Goal: Task Accomplishment & Management: Use online tool/utility

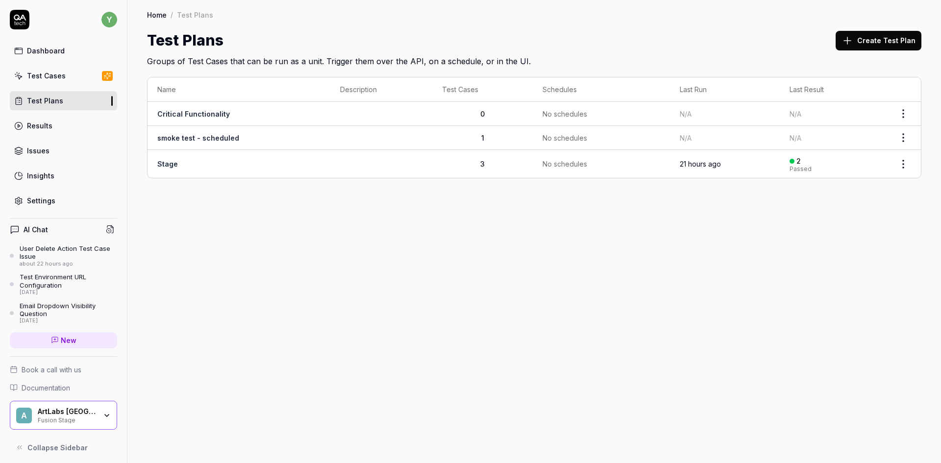
click at [85, 421] on div "Fusion Stage" at bounding box center [67, 420] width 59 height 8
click at [374, 286] on div "Home / Test Plans Home / Test Plans Test Plans Create Test Plan Groups of Test …" at bounding box center [533, 231] width 813 height 463
click at [56, 76] on div "Test Cases" at bounding box center [46, 76] width 39 height 10
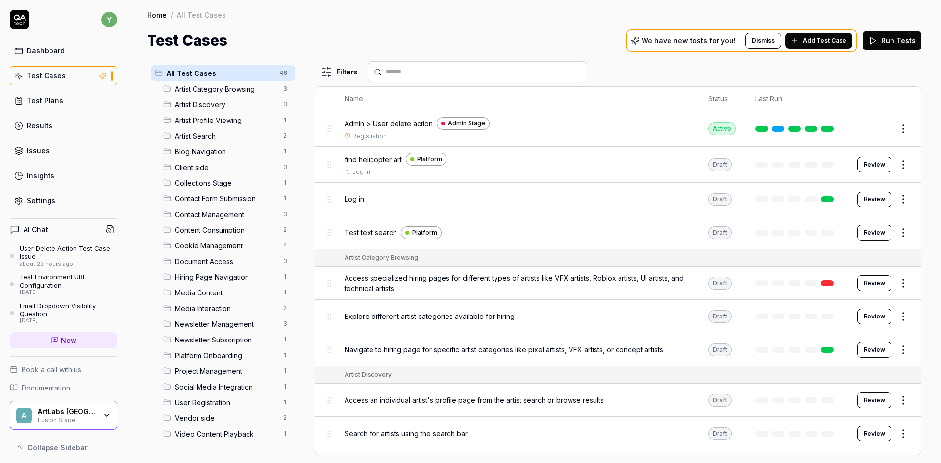
click at [203, 308] on span "Media Interaction" at bounding box center [226, 308] width 102 height 10
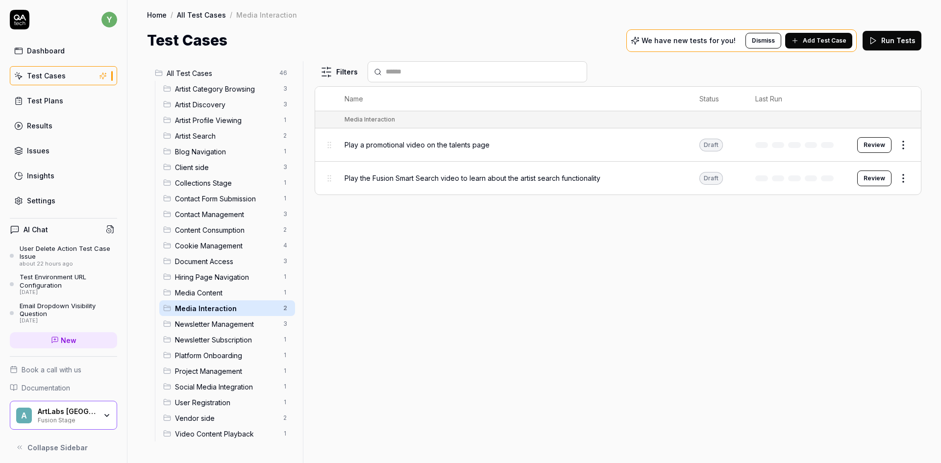
click at [423, 147] on span "Play a promotional video on the talents page" at bounding box center [416, 145] width 145 height 10
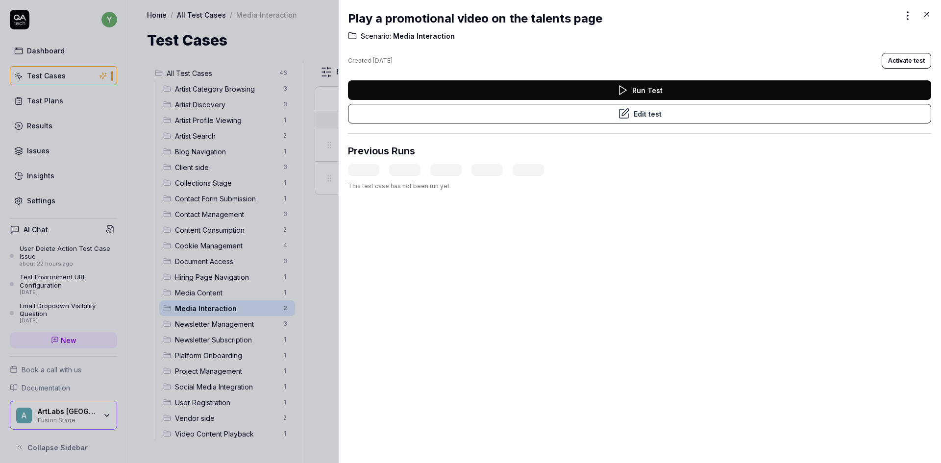
click at [584, 118] on button "Edit test" at bounding box center [639, 114] width 583 height 20
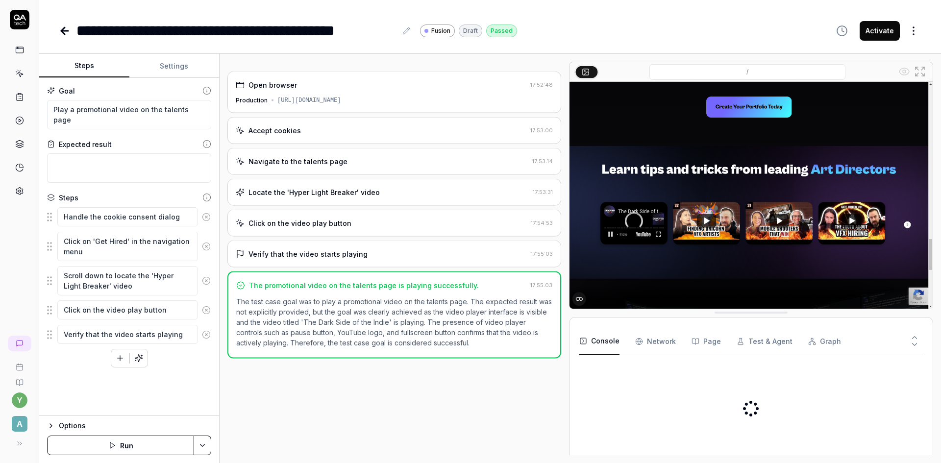
type textarea "*"
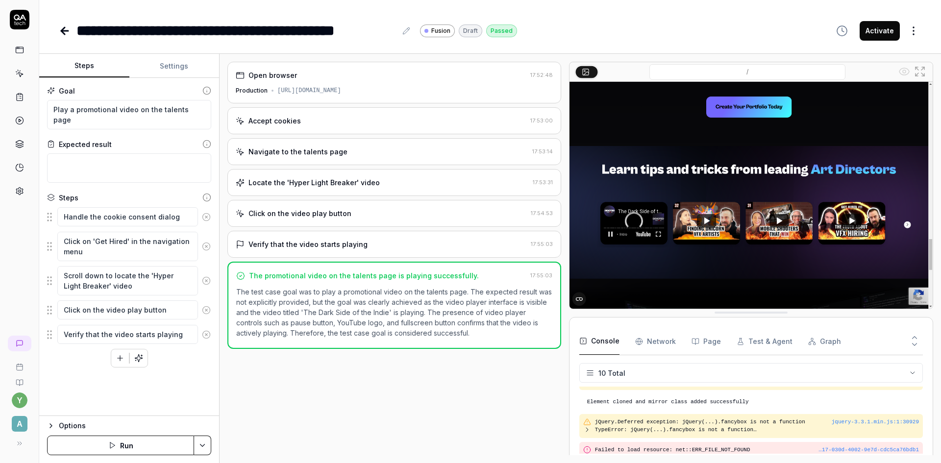
scroll to position [176, 0]
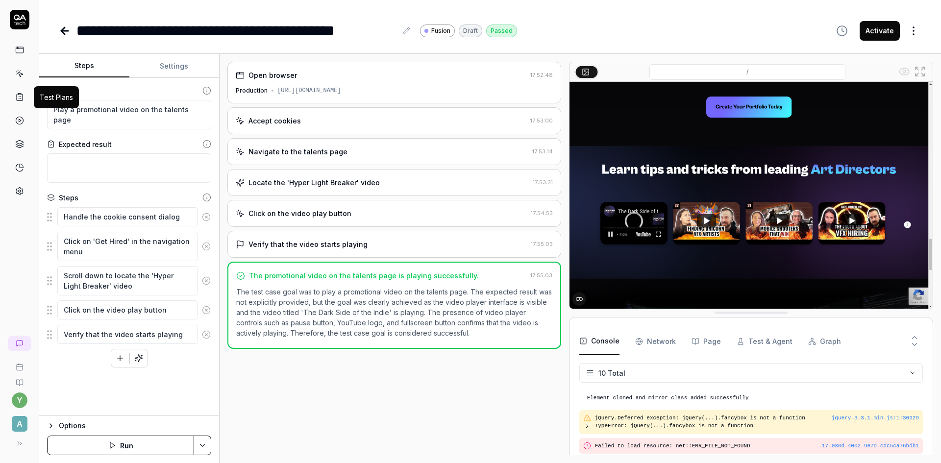
click at [23, 98] on icon at bounding box center [20, 97] width 6 height 7
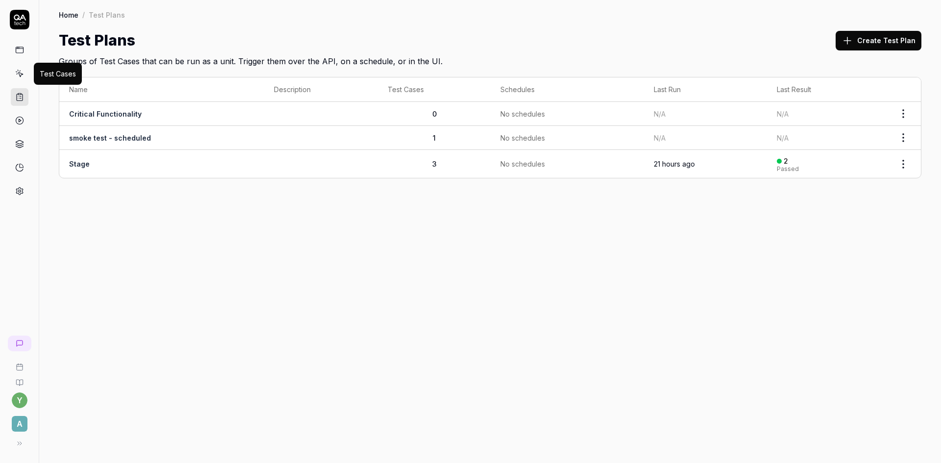
click at [20, 74] on icon at bounding box center [19, 73] width 9 height 9
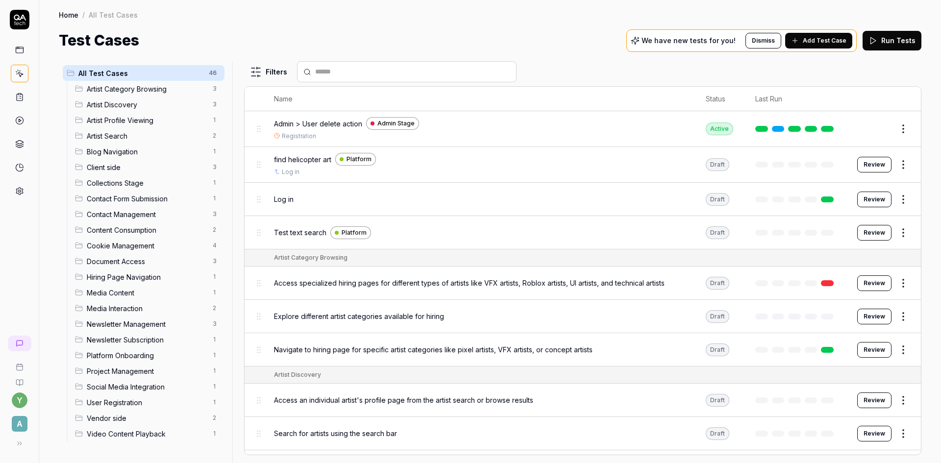
click at [111, 166] on span "Client side" at bounding box center [147, 167] width 120 height 10
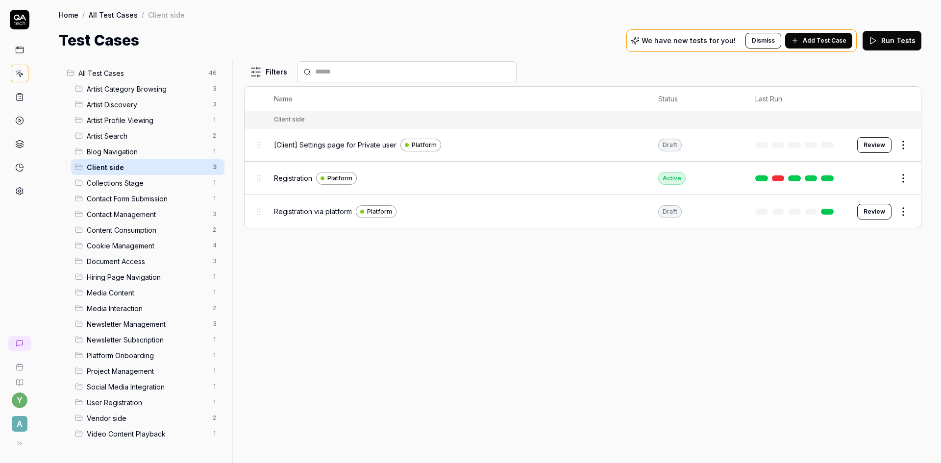
click at [110, 418] on span "Vendor side" at bounding box center [147, 418] width 120 height 10
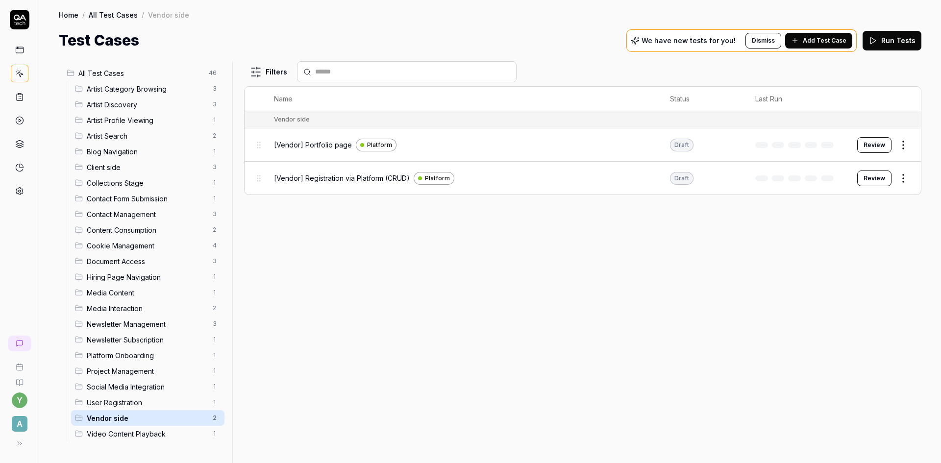
click at [105, 12] on link "All Test Cases" at bounding box center [113, 15] width 49 height 10
click at [21, 94] on icon at bounding box center [20, 97] width 6 height 7
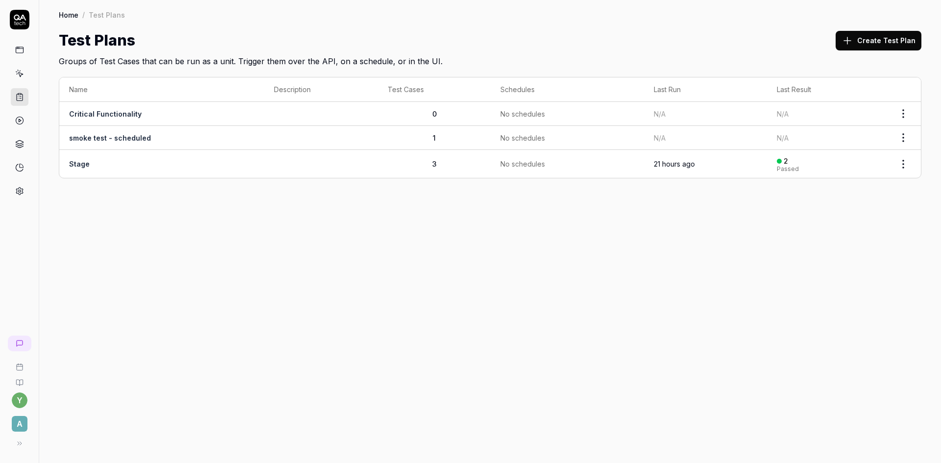
click at [78, 163] on link "Stage" at bounding box center [79, 164] width 21 height 8
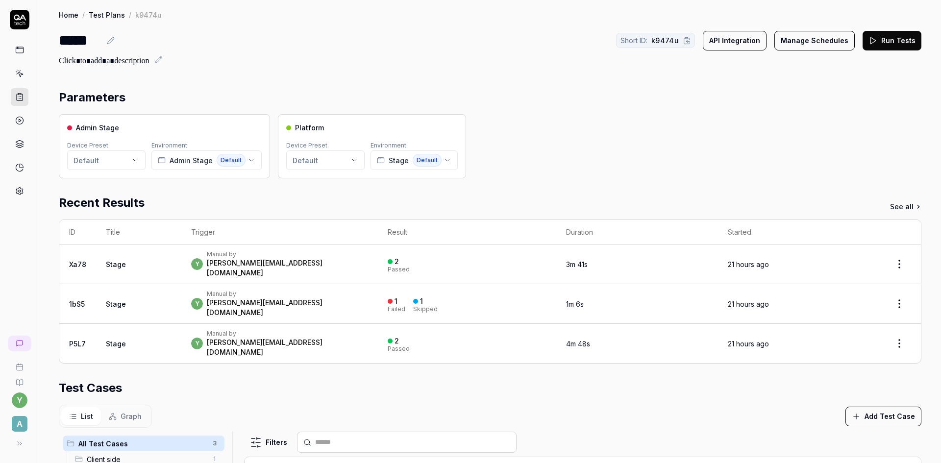
click at [20, 98] on icon at bounding box center [19, 97] width 9 height 9
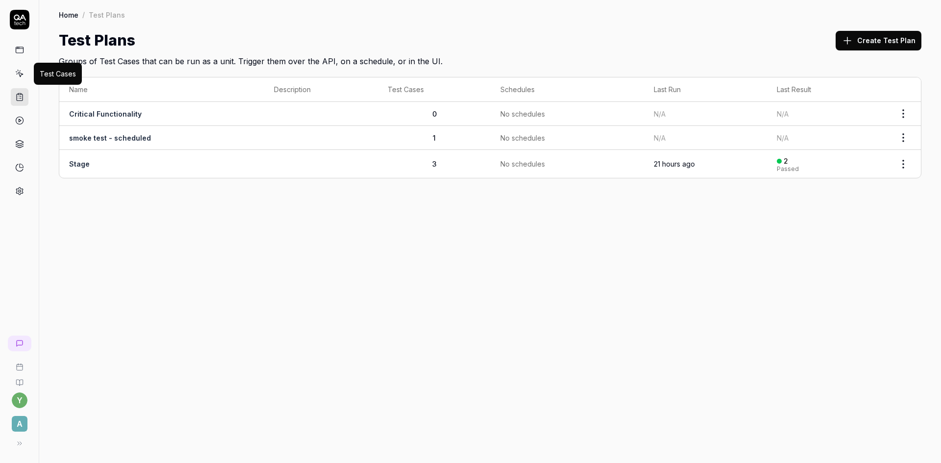
click at [22, 71] on icon at bounding box center [19, 73] width 9 height 9
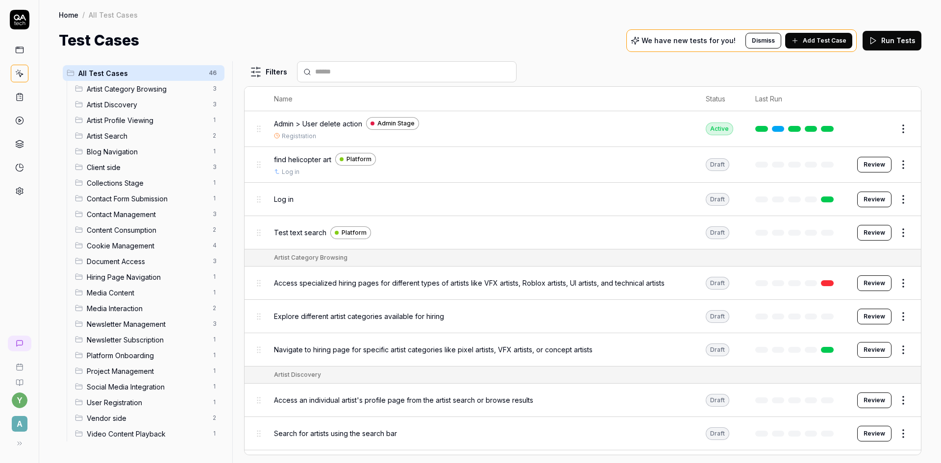
click at [814, 40] on span "Add Test Case" at bounding box center [825, 40] width 44 height 9
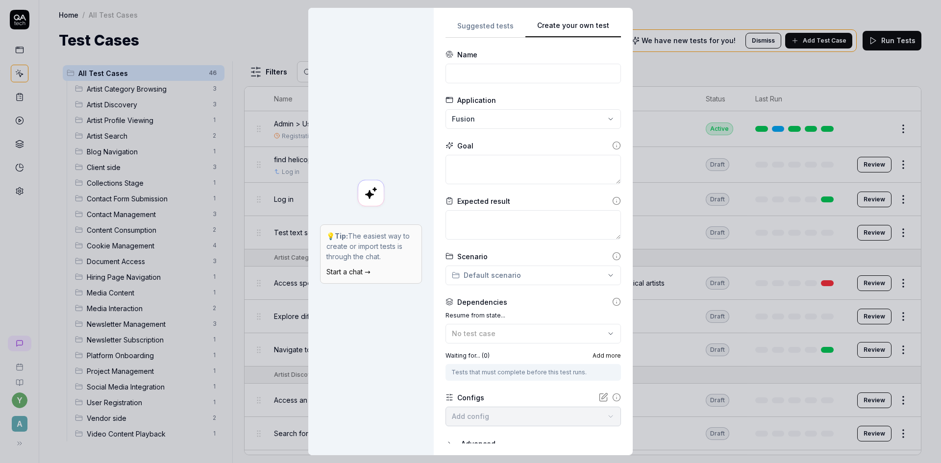
click at [595, 27] on button "Create your own test" at bounding box center [573, 29] width 96 height 18
click at [512, 120] on div "**********" at bounding box center [470, 231] width 941 height 463
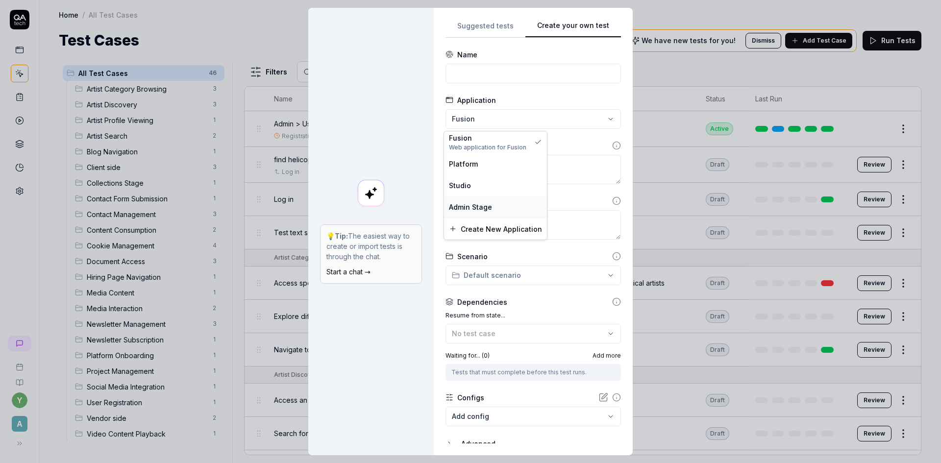
click at [476, 206] on span "Admin Stage" at bounding box center [470, 207] width 43 height 10
click at [493, 75] on input at bounding box center [532, 74] width 175 height 20
type input "Ф"
type input "Admin 1"
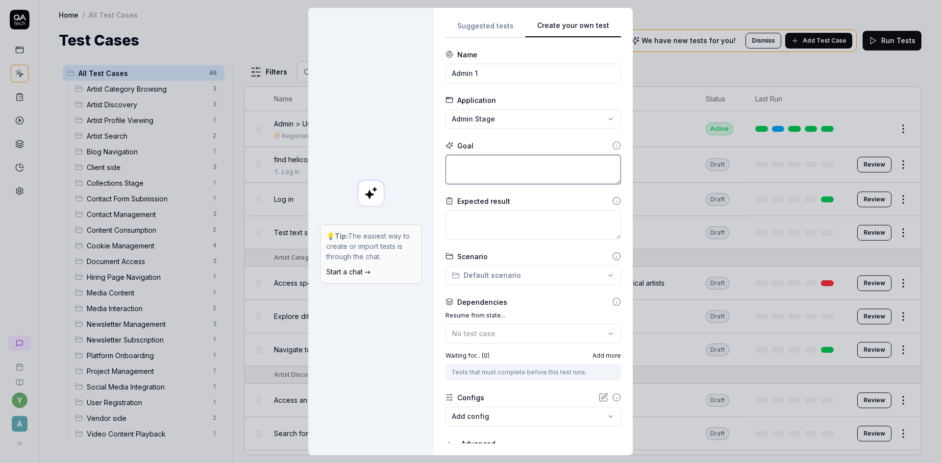
click at [480, 161] on textarea at bounding box center [532, 169] width 175 height 29
type textarea "*"
type textarea "t"
type textarea "*"
type textarea "te"
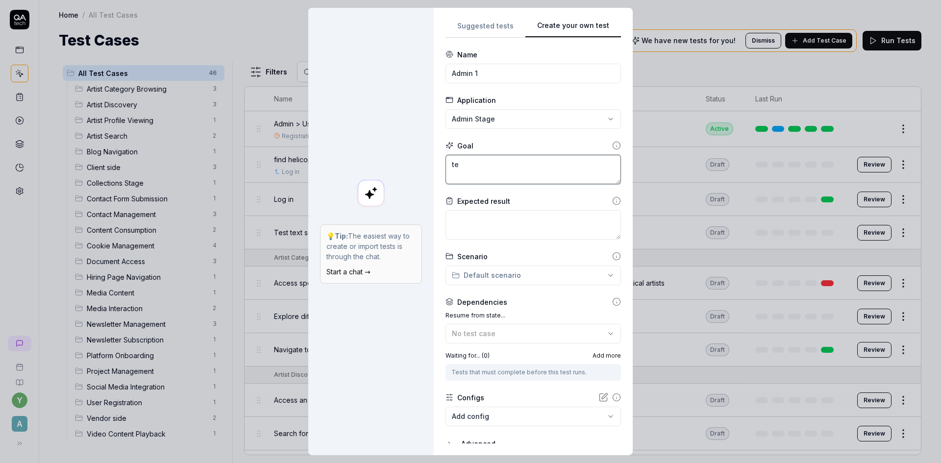
type textarea "*"
type textarea "tes"
type textarea "*"
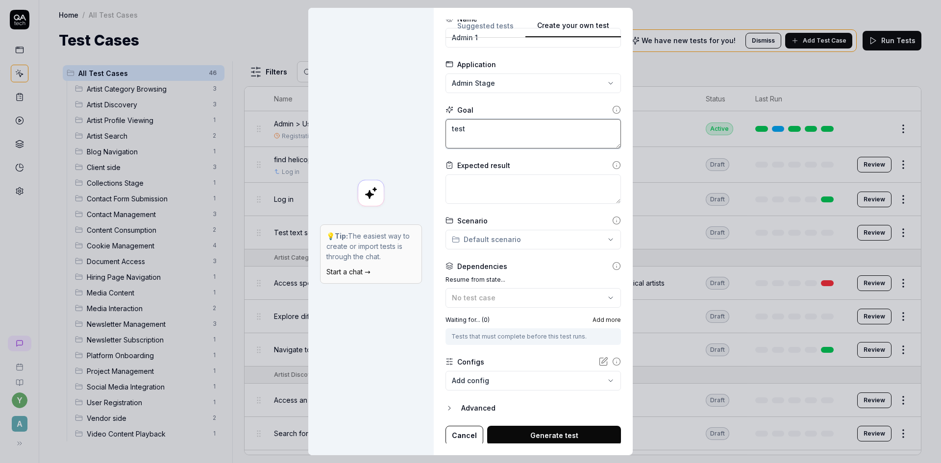
scroll to position [38, 0]
type textarea "test"
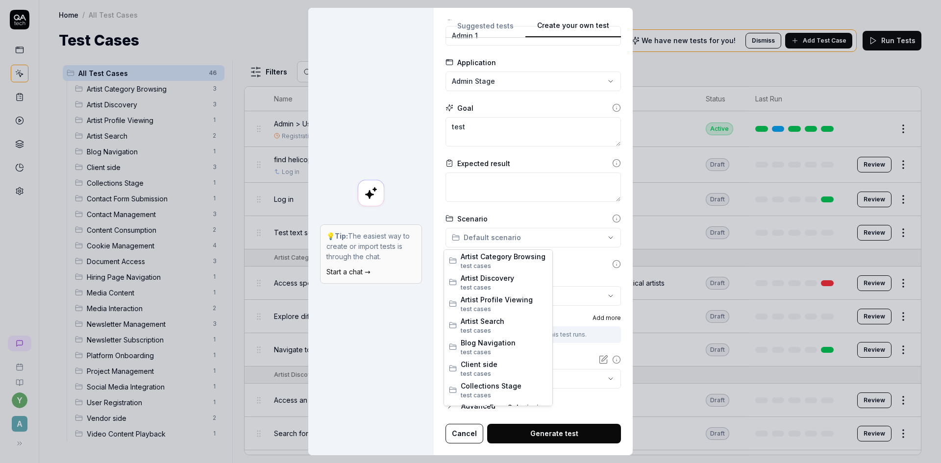
click at [527, 235] on div "**********" at bounding box center [470, 231] width 941 height 463
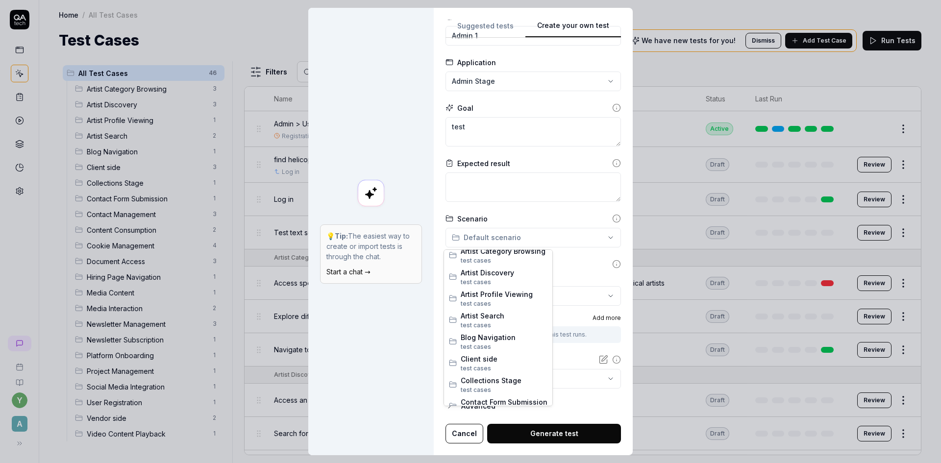
scroll to position [0, 0]
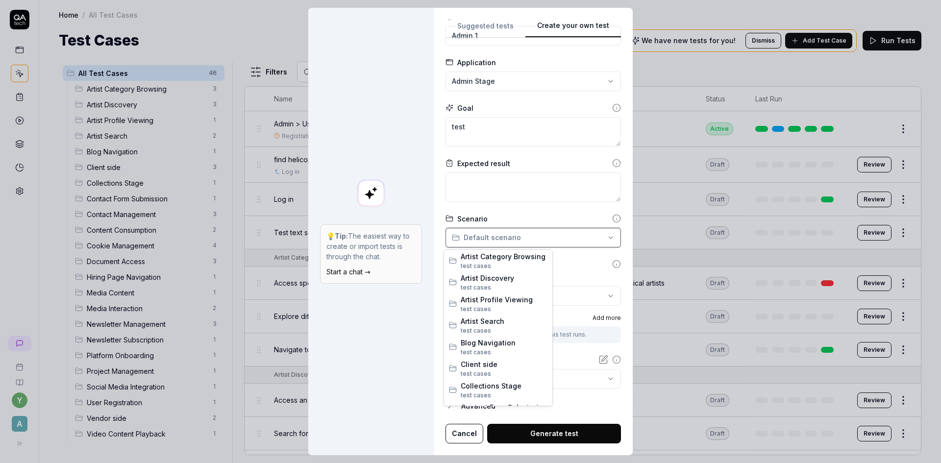
click at [516, 188] on div "**********" at bounding box center [470, 231] width 941 height 463
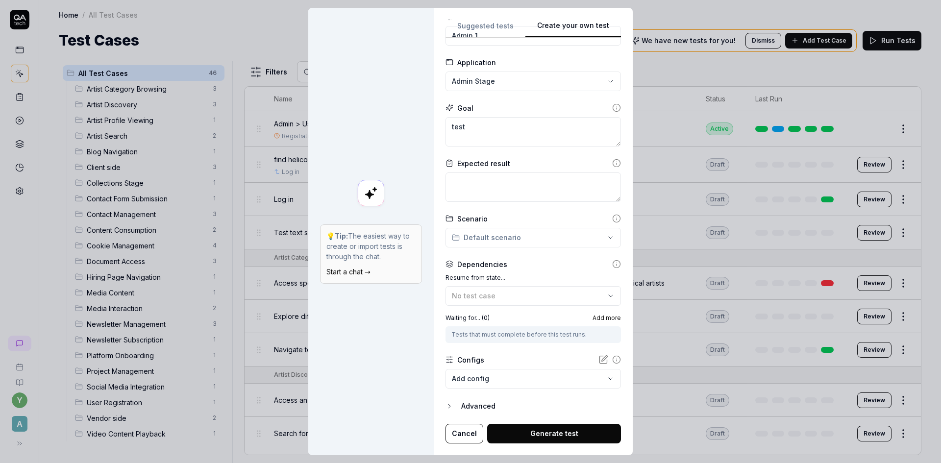
click at [509, 380] on body "y A Home / All Test Cases Home / All Test Cases Test Cases We have new tests fo…" at bounding box center [470, 231] width 941 height 463
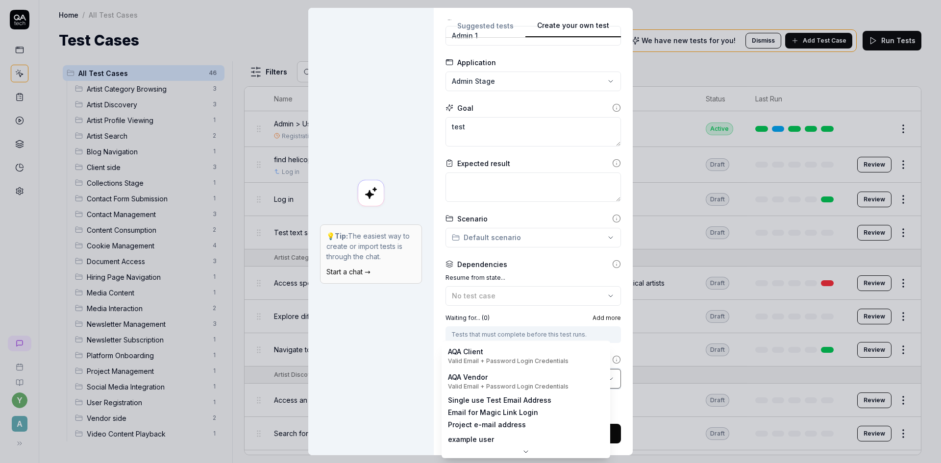
click at [417, 376] on div "**********" at bounding box center [470, 231] width 941 height 463
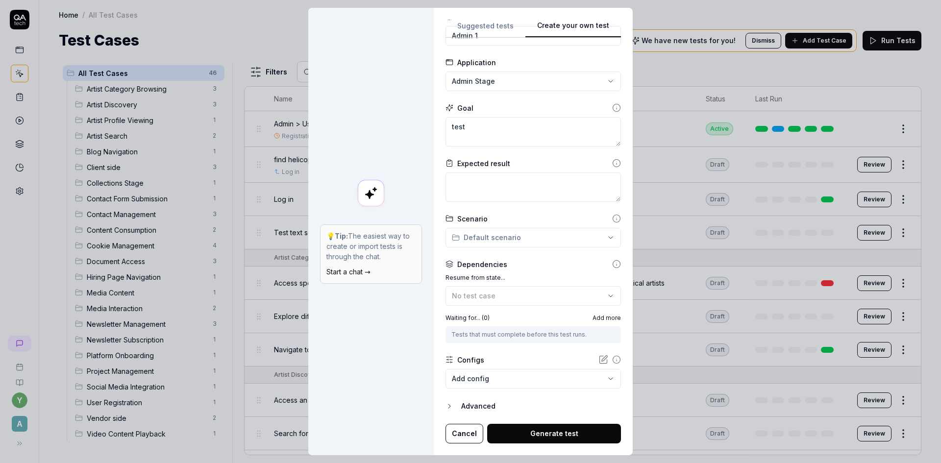
click at [524, 432] on button "Generate test" at bounding box center [554, 434] width 134 height 20
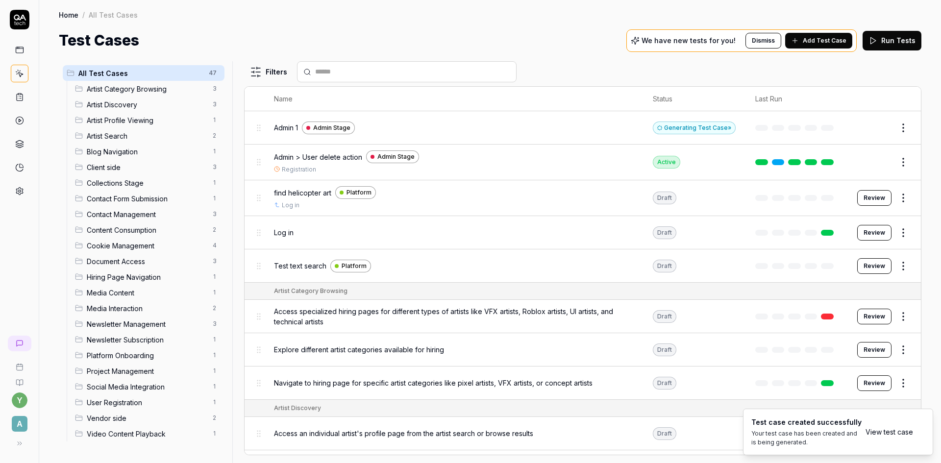
click at [897, 434] on link "View test case" at bounding box center [889, 432] width 48 height 10
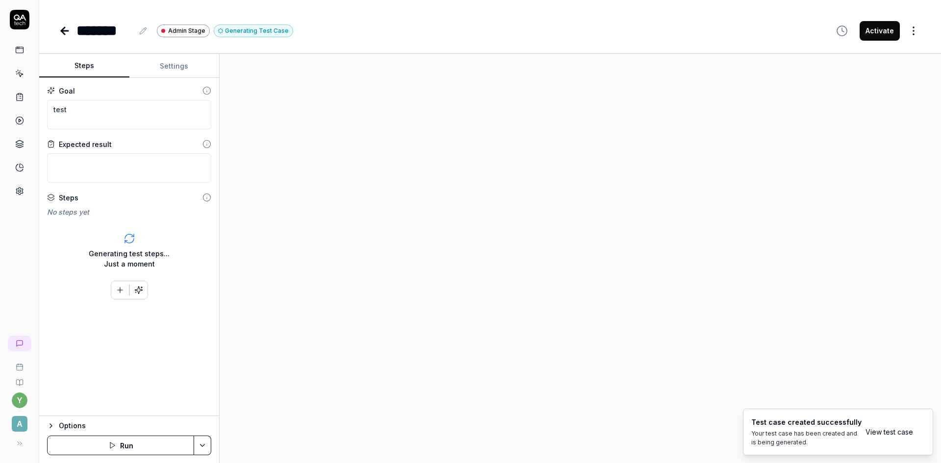
click at [74, 428] on div "Options" at bounding box center [135, 426] width 152 height 12
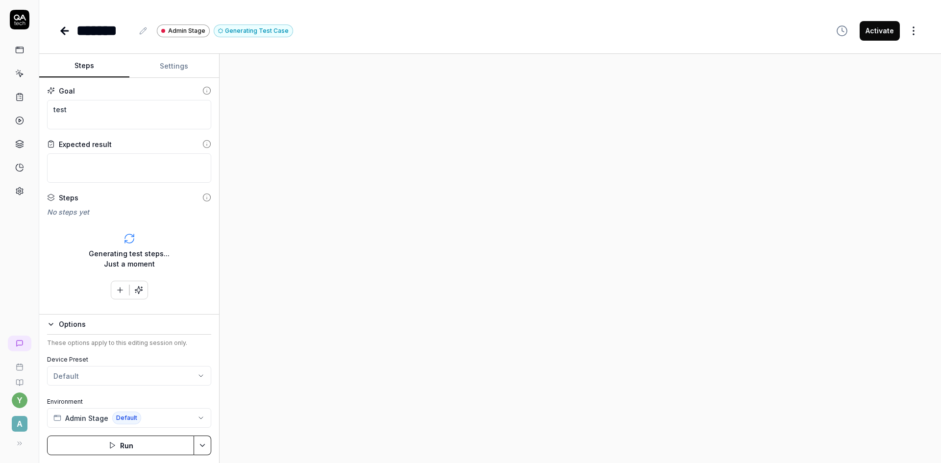
click at [118, 291] on icon "button" at bounding box center [120, 290] width 9 height 9
click at [24, 233] on div "y A" at bounding box center [19, 231] width 39 height 463
click at [166, 68] on button "Settings" at bounding box center [174, 66] width 90 height 24
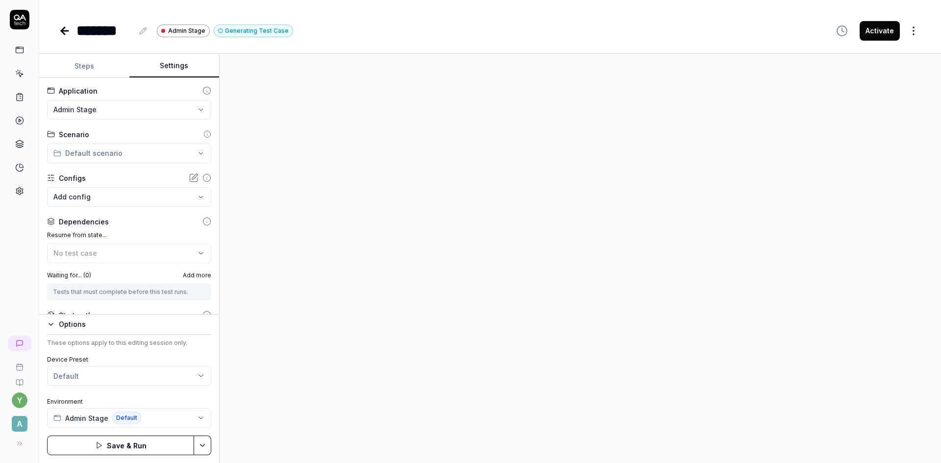
click at [258, 116] on div at bounding box center [580, 258] width 721 height 409
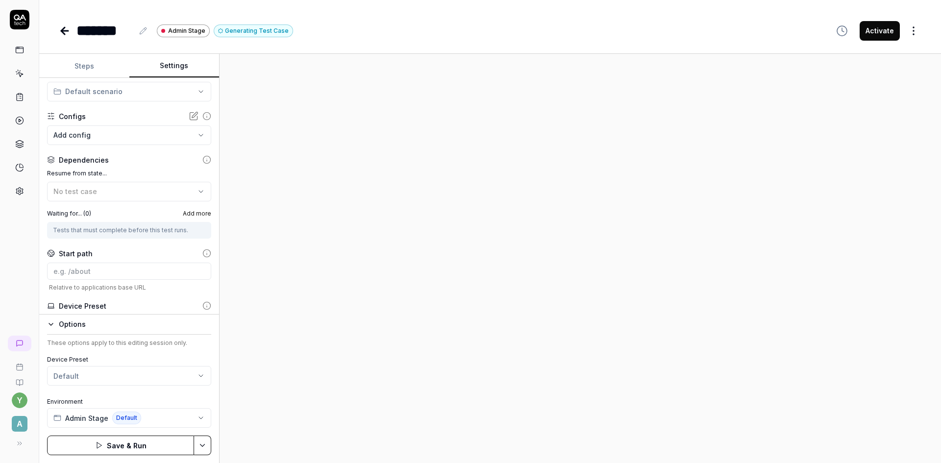
scroll to position [49, 0]
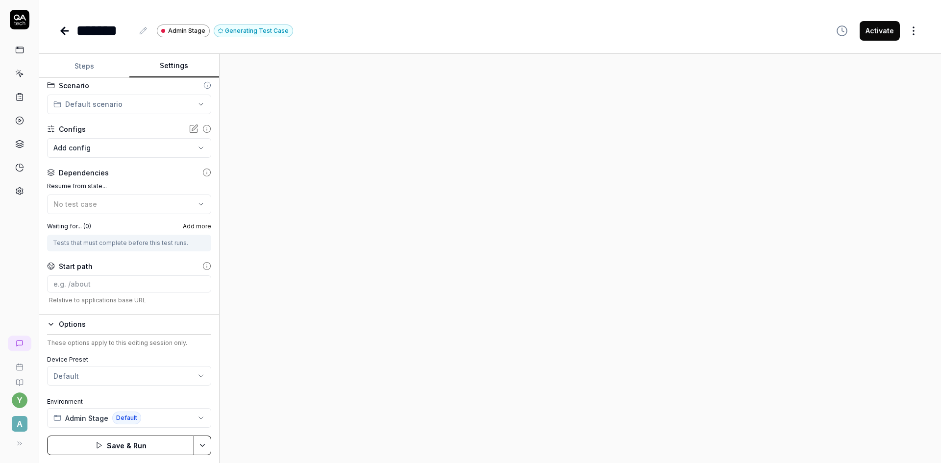
click at [78, 57] on button "Steps" at bounding box center [84, 66] width 90 height 24
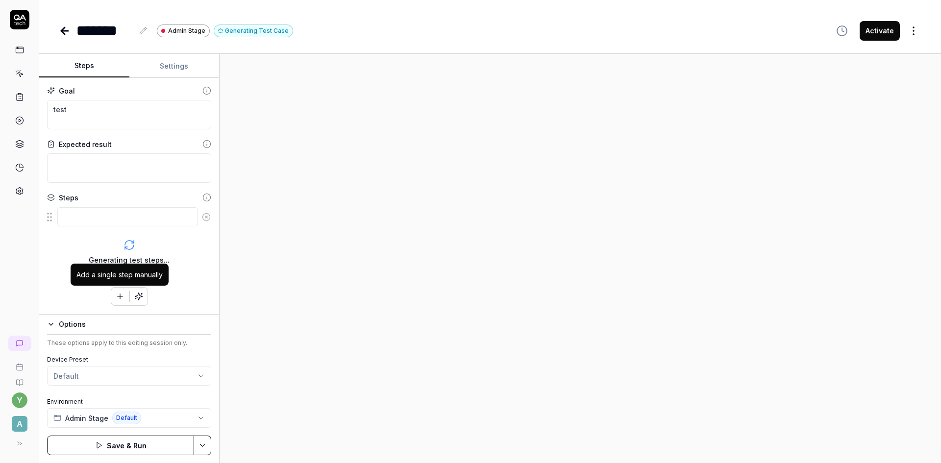
click at [119, 293] on icon "button" at bounding box center [120, 296] width 9 height 9
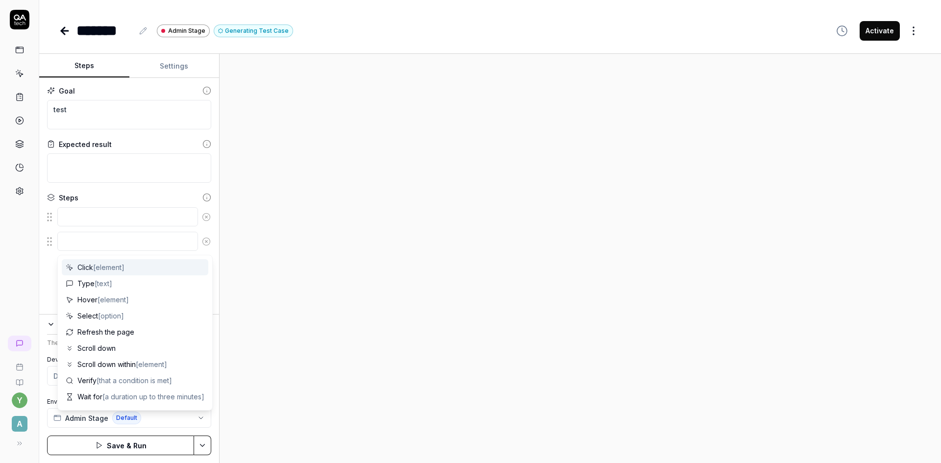
click at [90, 239] on textarea at bounding box center [127, 241] width 141 height 19
type textarea "*"
type textarea "L"
type textarea "*"
type textarea "Lo"
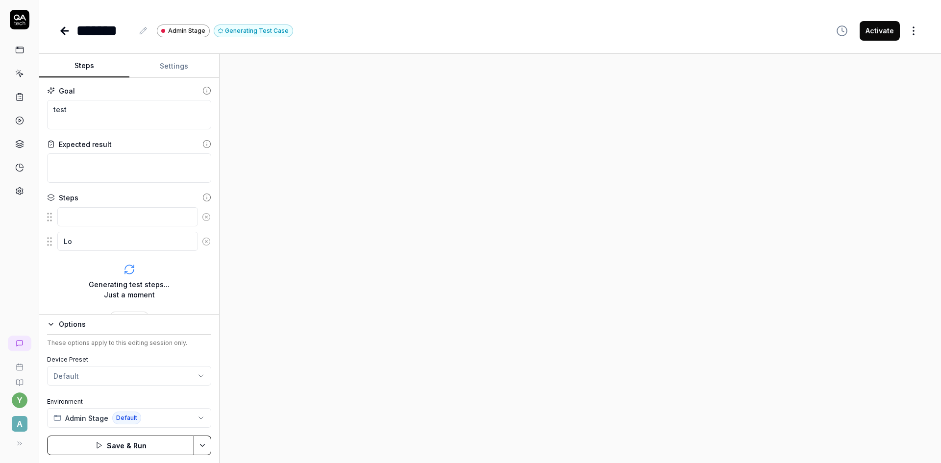
type textarea "*"
type textarea "Log"
type textarea "*"
type textarea "Logi"
type textarea "*"
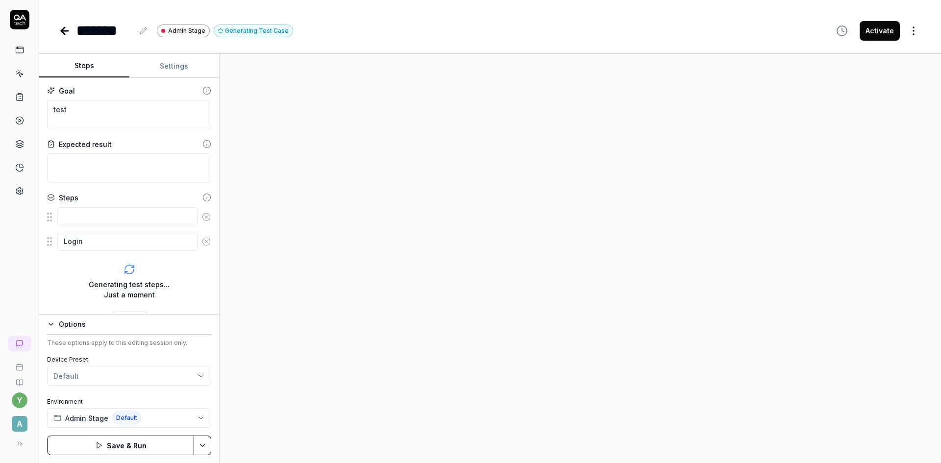
type textarea "Login"
click at [138, 447] on button "Save & Run" at bounding box center [120, 446] width 147 height 20
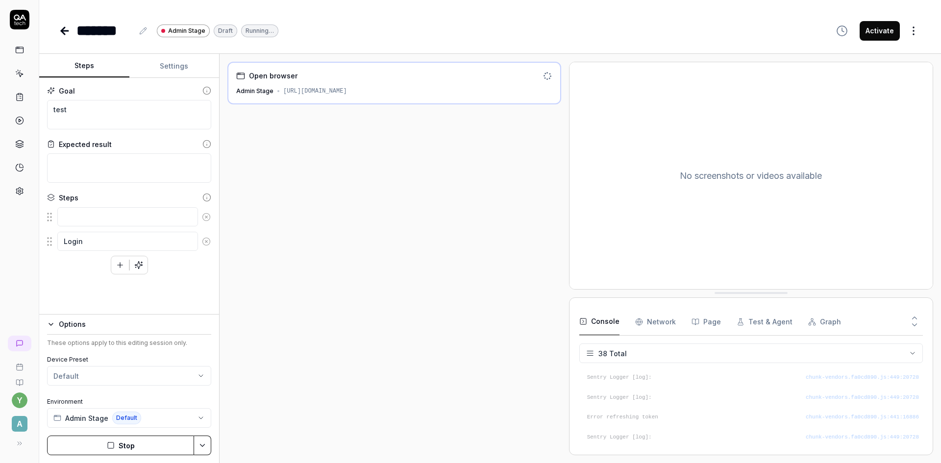
scroll to position [692, 0]
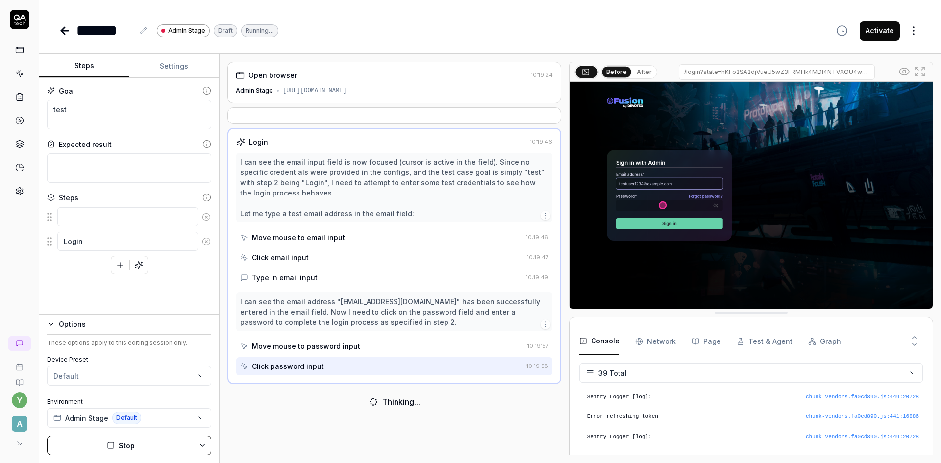
click at [143, 441] on button "Stop" at bounding box center [120, 446] width 147 height 20
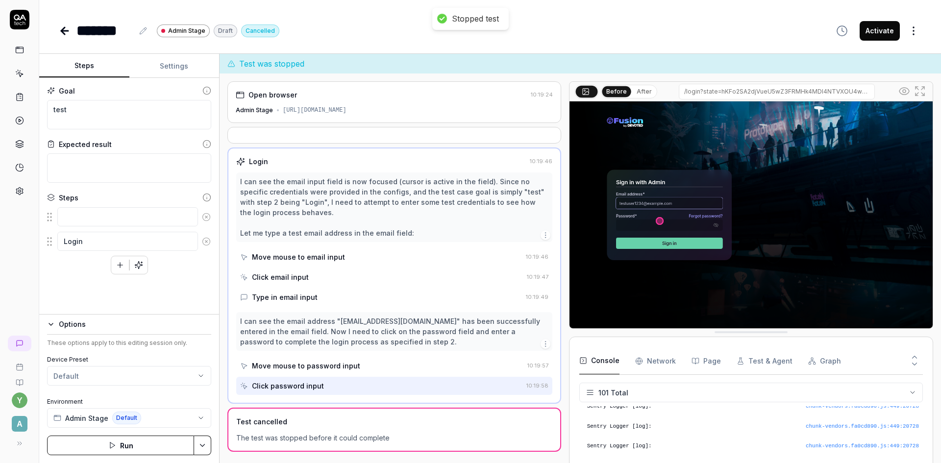
scroll to position [1934, 0]
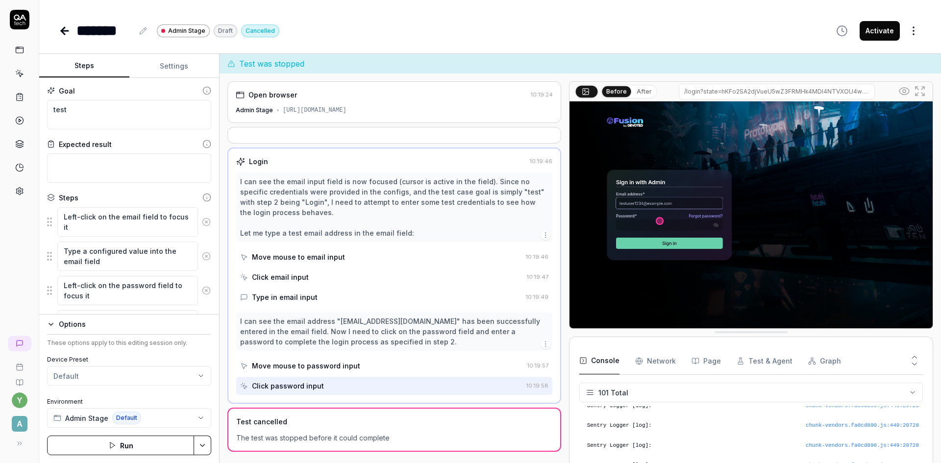
click at [185, 65] on button "Settings" at bounding box center [174, 66] width 90 height 24
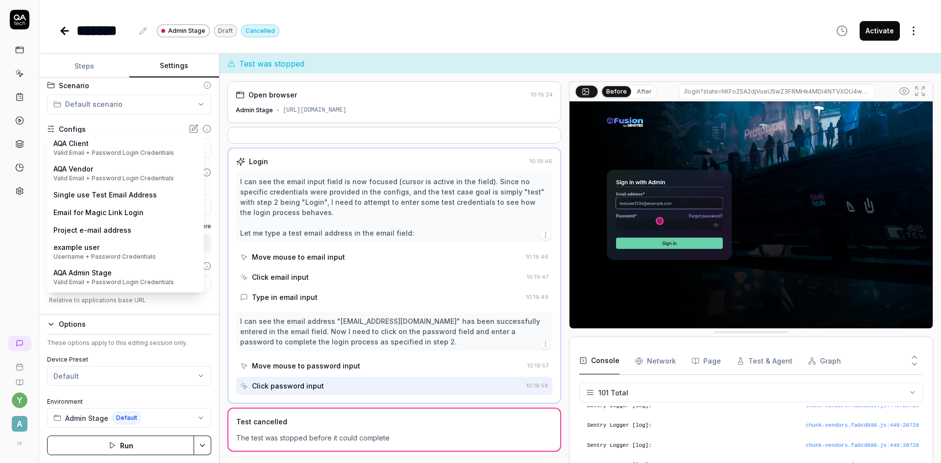
click at [98, 150] on body "**********" at bounding box center [470, 231] width 941 height 463
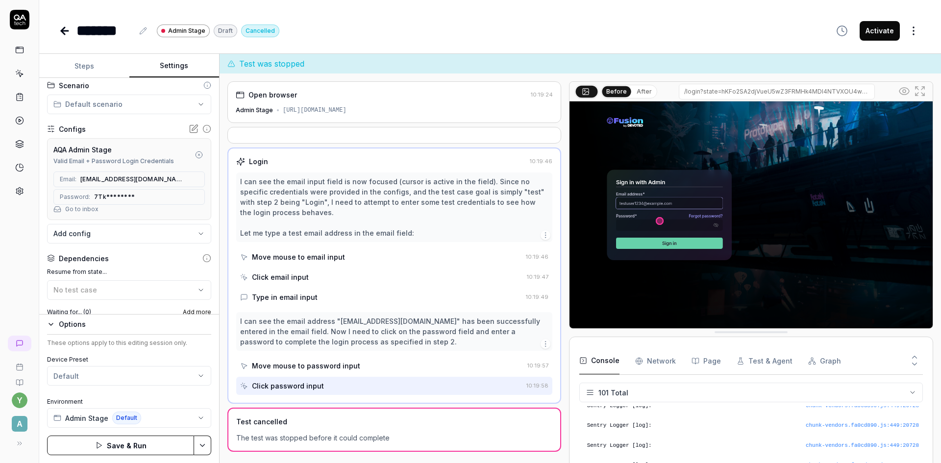
click at [154, 446] on button "Save & Run" at bounding box center [120, 446] width 147 height 20
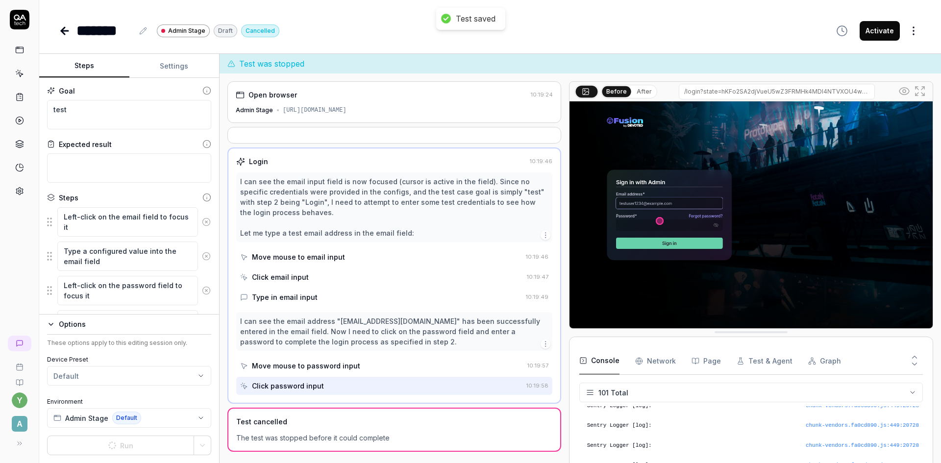
click at [90, 65] on button "Steps" at bounding box center [84, 66] width 90 height 24
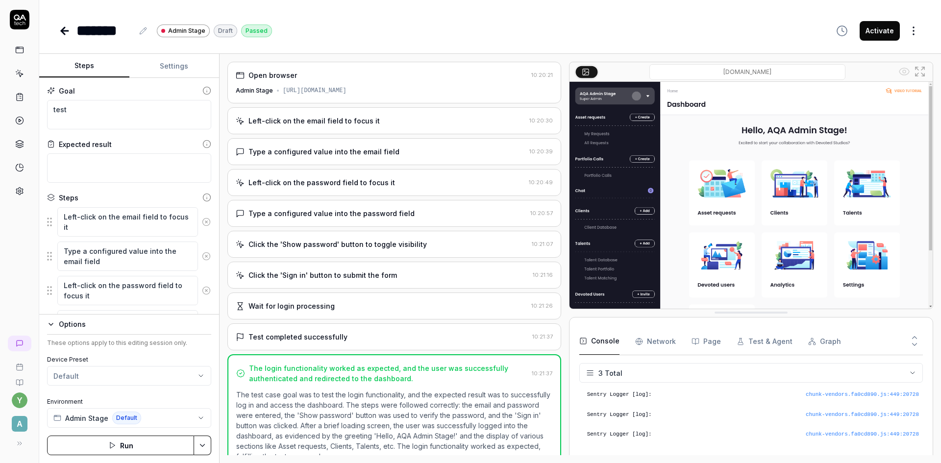
type textarea "*"
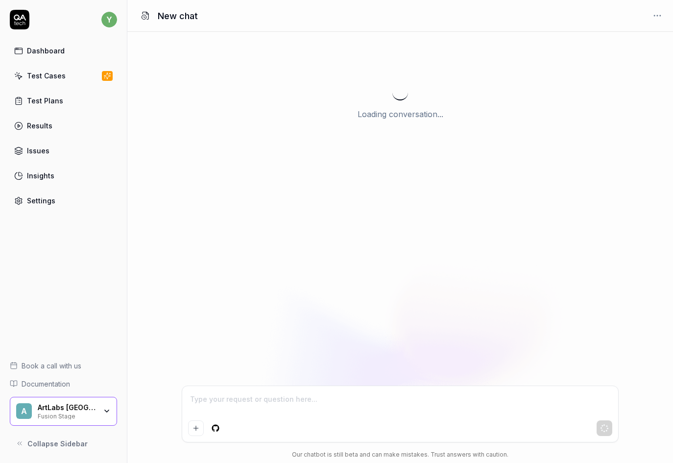
type textarea "*"
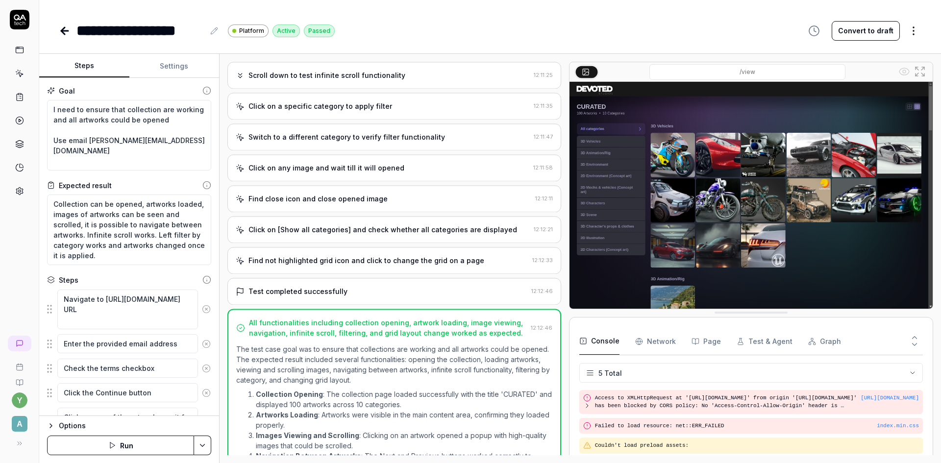
scroll to position [447, 0]
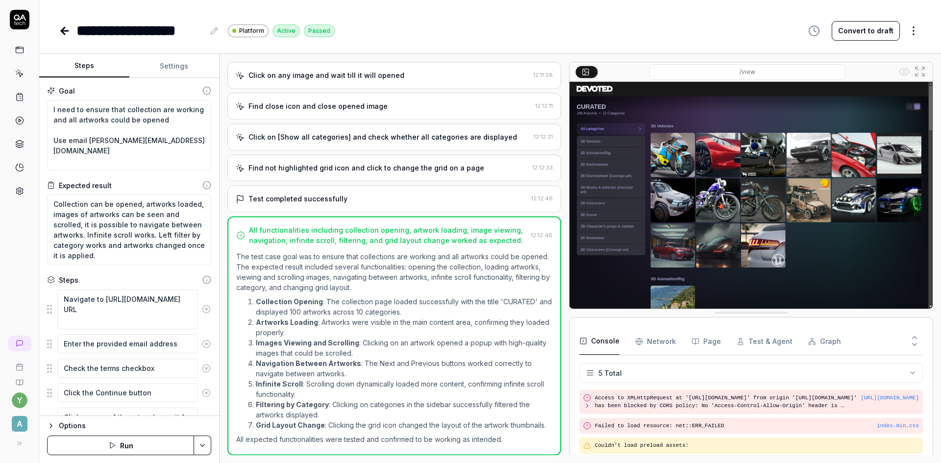
type textarea "*"
click at [63, 33] on icon at bounding box center [62, 30] width 3 height 7
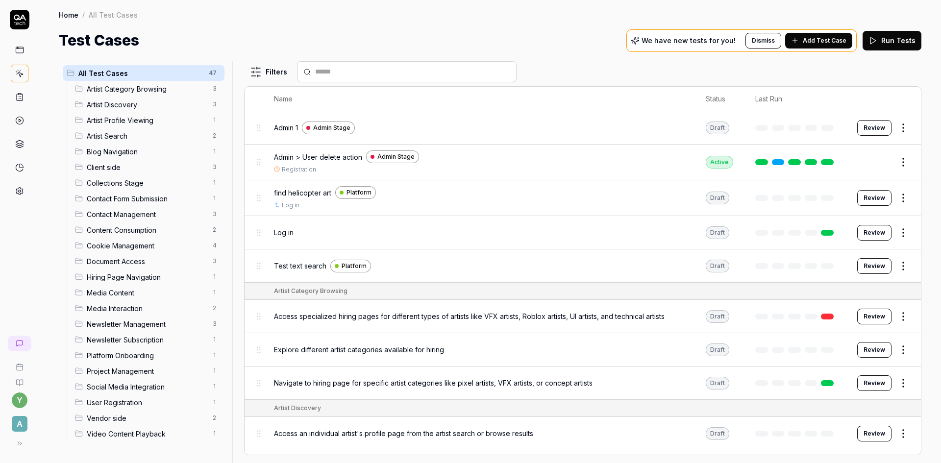
click at [897, 126] on html "y A Home / All Test Cases Home / All Test Cases Test Cases We have new tests fo…" at bounding box center [470, 231] width 941 height 463
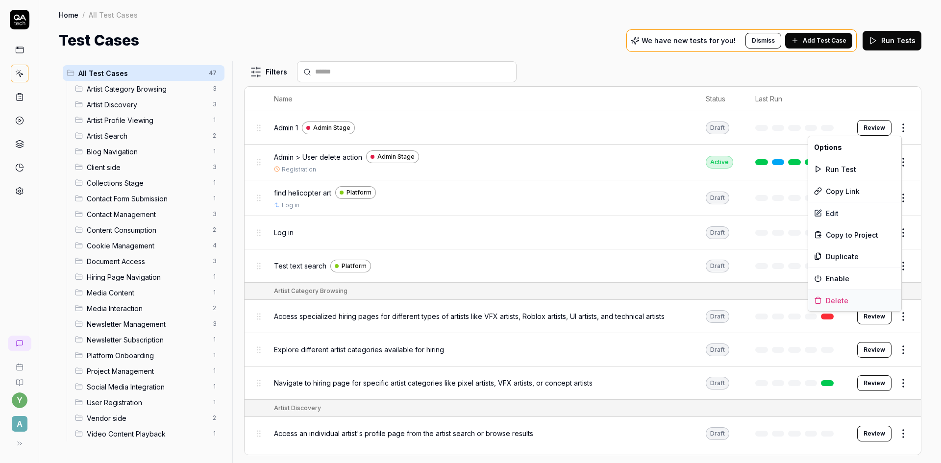
click at [836, 300] on div "Delete" at bounding box center [854, 301] width 93 height 22
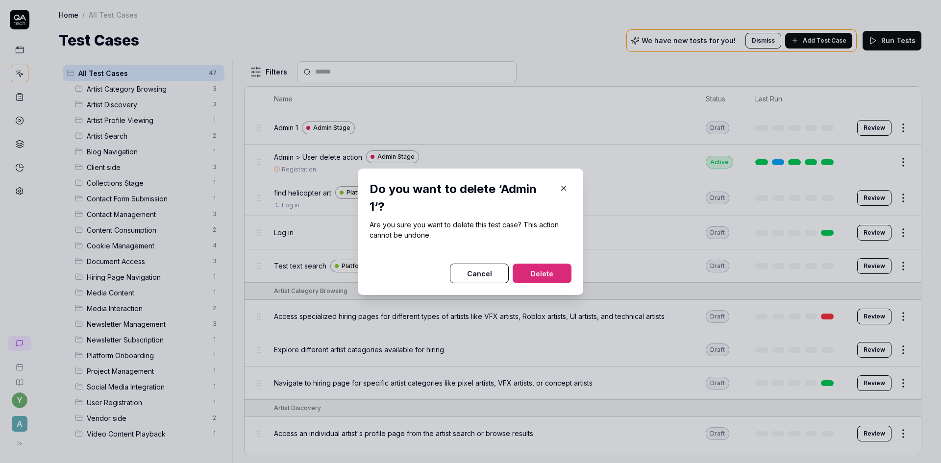
click at [541, 272] on button "Delete" at bounding box center [542, 274] width 59 height 20
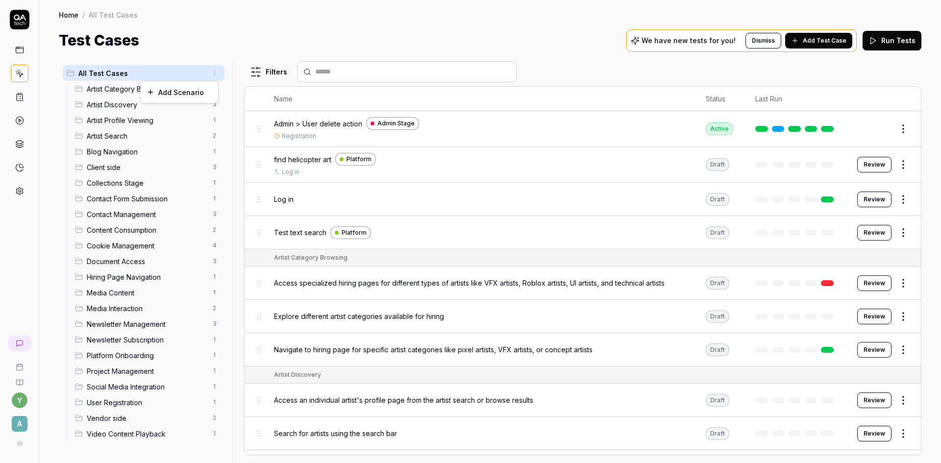
click at [214, 73] on html "y A Home / All Test Cases Home / All Test Cases Test Cases We have new tests fo…" at bounding box center [470, 231] width 941 height 463
click at [189, 92] on div "Add Scenario" at bounding box center [179, 92] width 77 height 22
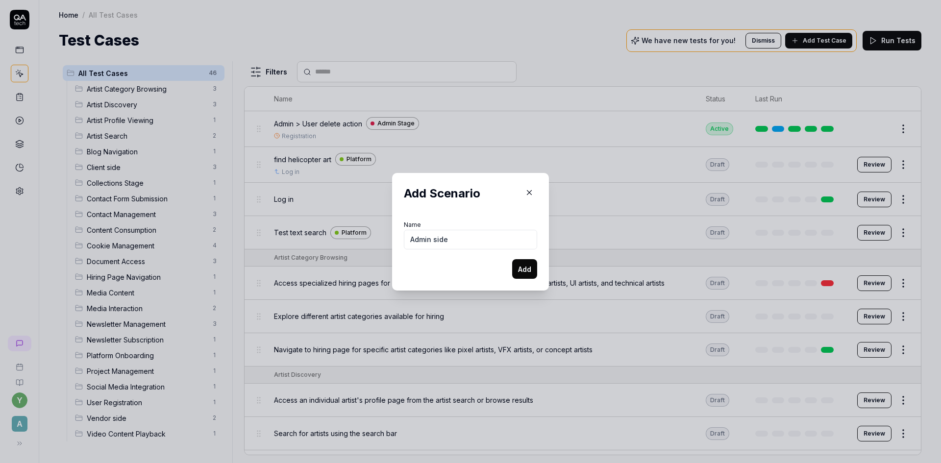
type input "Admin side"
click at [528, 270] on button "Add" at bounding box center [524, 269] width 25 height 20
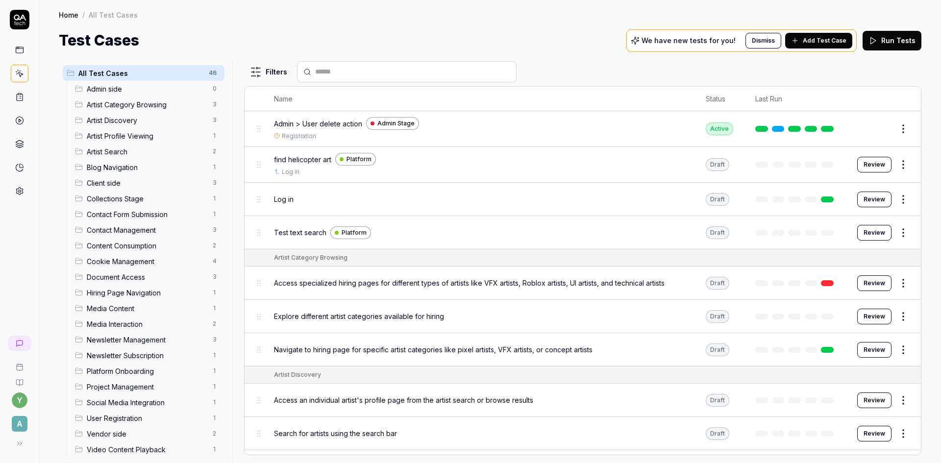
click at [869, 128] on button "Edit" at bounding box center [880, 129] width 24 height 16
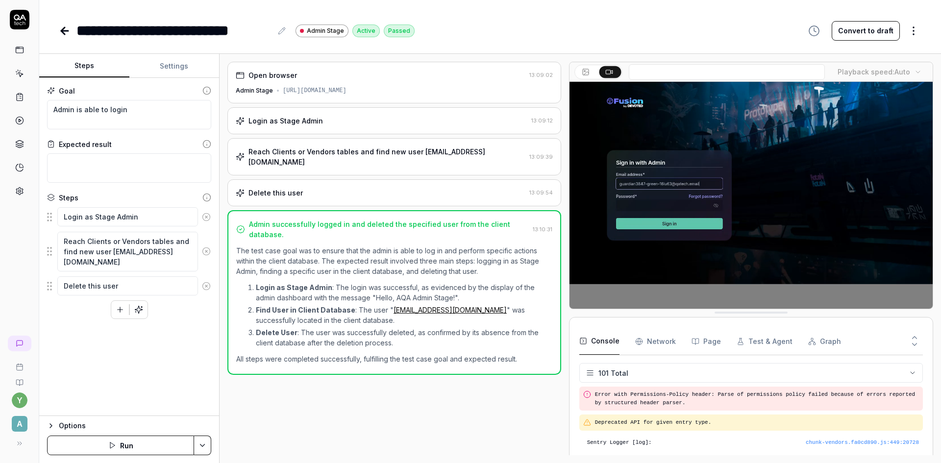
type textarea "*"
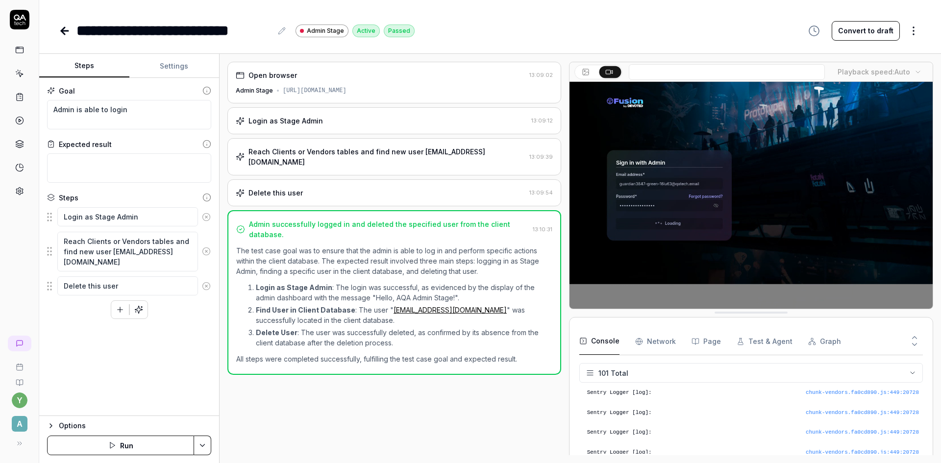
click at [171, 61] on button "Settings" at bounding box center [174, 66] width 90 height 24
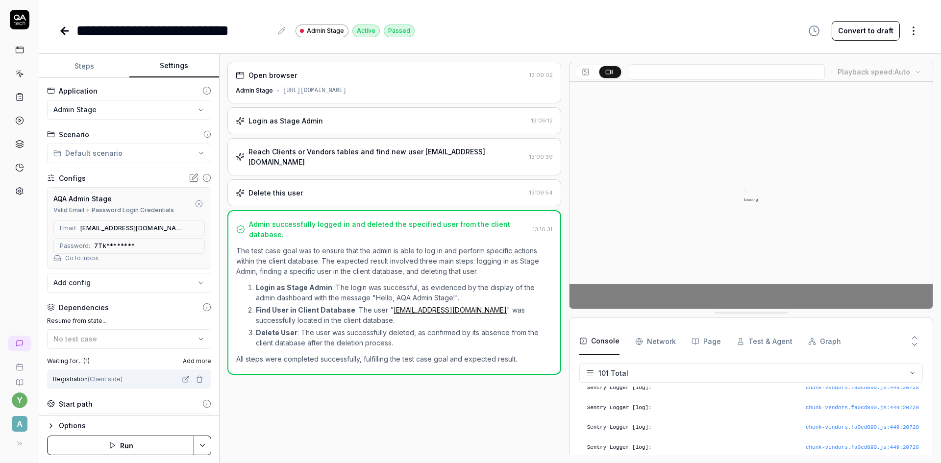
scroll to position [1942, 0]
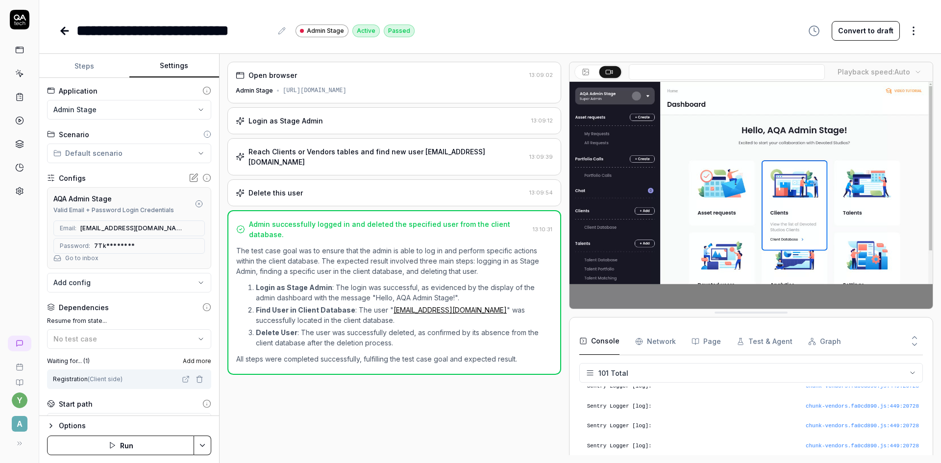
click at [101, 161] on html "**********" at bounding box center [470, 231] width 941 height 463
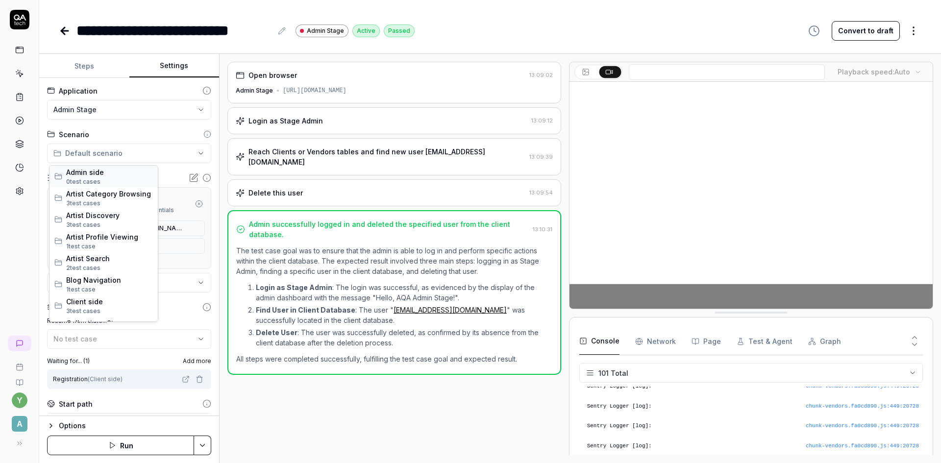
click at [92, 175] on span "Admin side" at bounding box center [109, 172] width 87 height 10
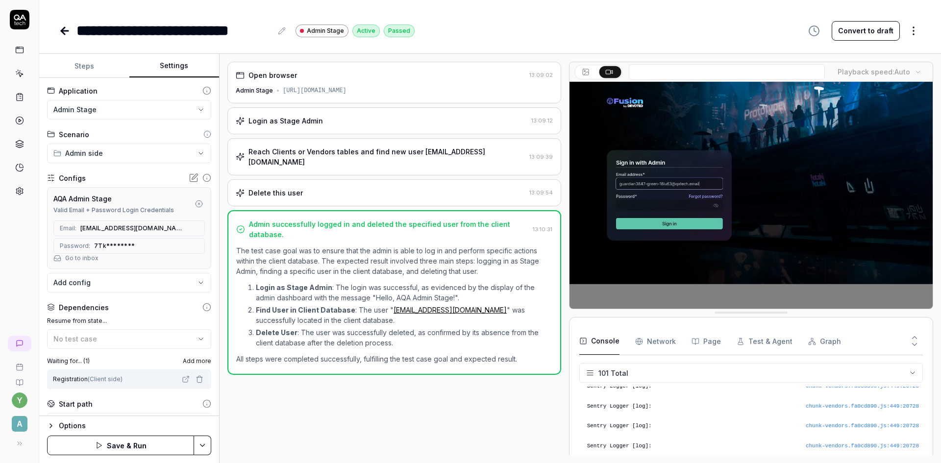
click at [196, 451] on html "**********" at bounding box center [470, 231] width 941 height 463
click at [138, 379] on div "Save" at bounding box center [153, 378] width 125 height 22
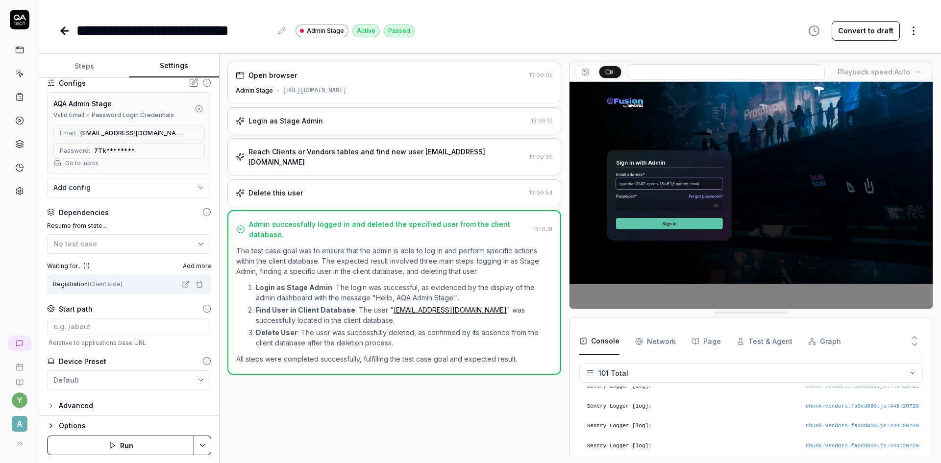
scroll to position [98, 0]
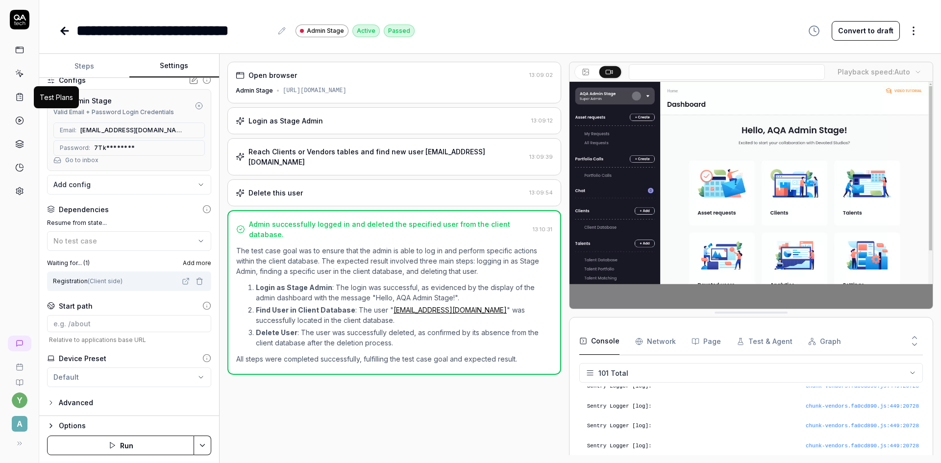
click at [17, 95] on icon at bounding box center [19, 97] width 9 height 9
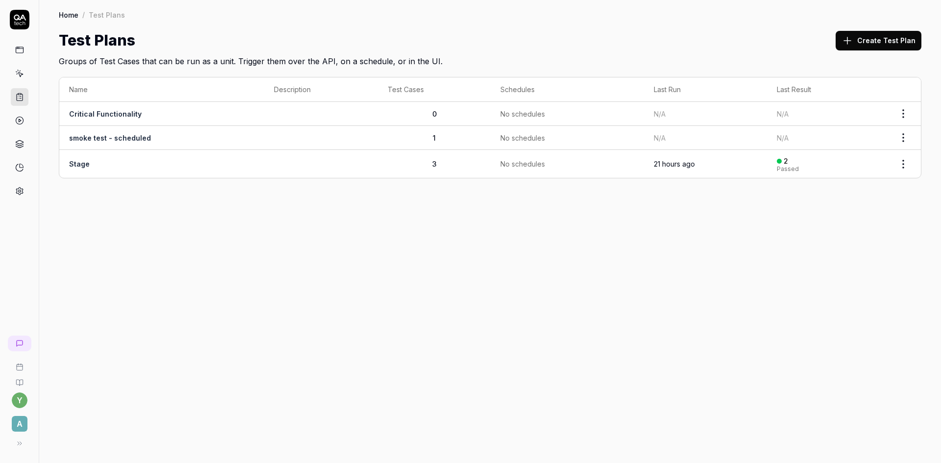
click at [82, 164] on link "Stage" at bounding box center [79, 164] width 21 height 8
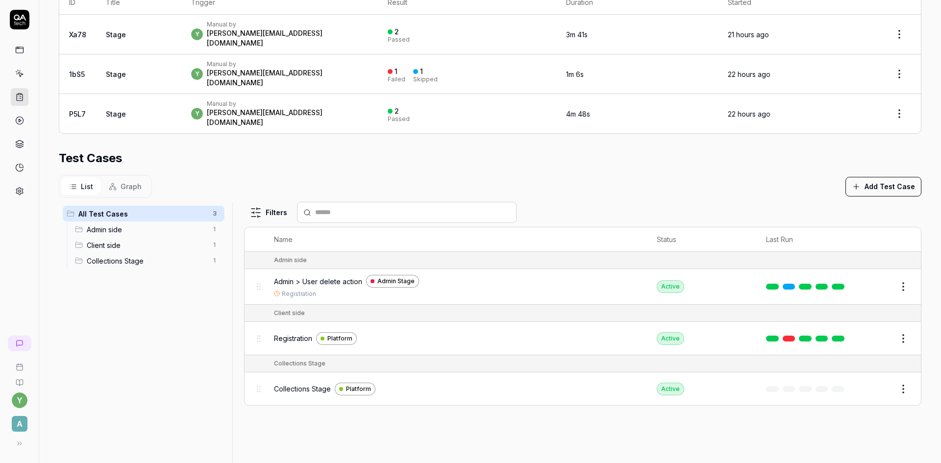
scroll to position [232, 0]
